Goal: Obtain resource: Download file/media

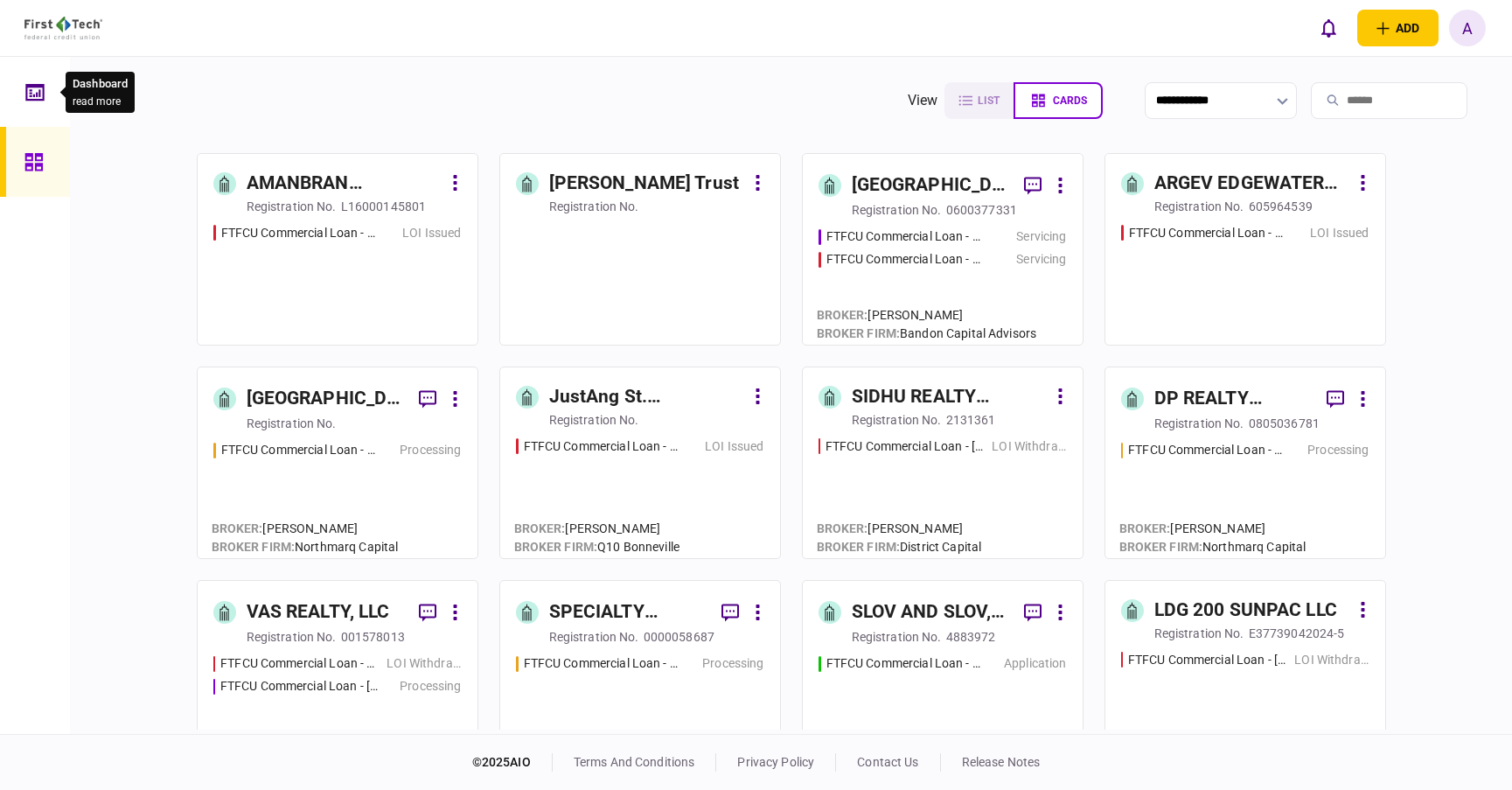
click at [48, 83] on div at bounding box center [39, 92] width 28 height 70
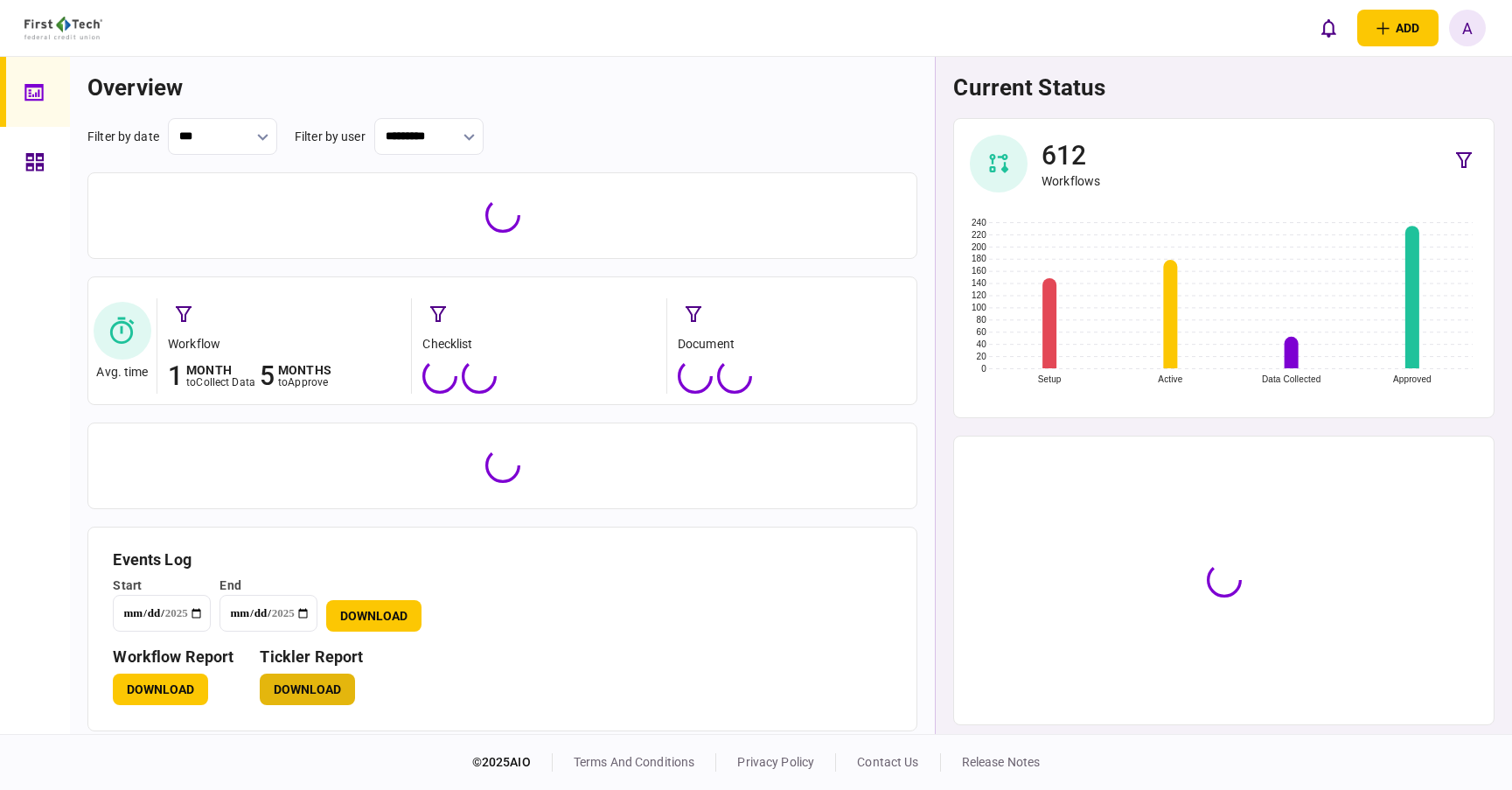
click at [315, 688] on button "Download" at bounding box center [306, 689] width 95 height 32
